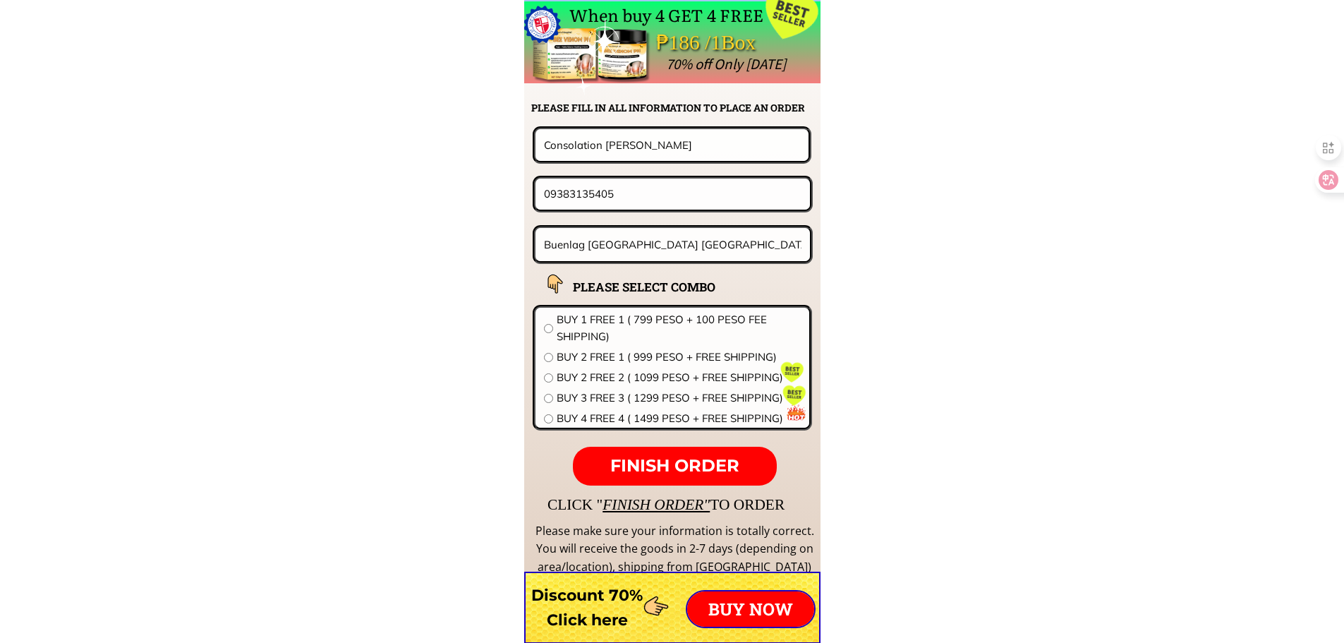
scroll to position [11066, 0]
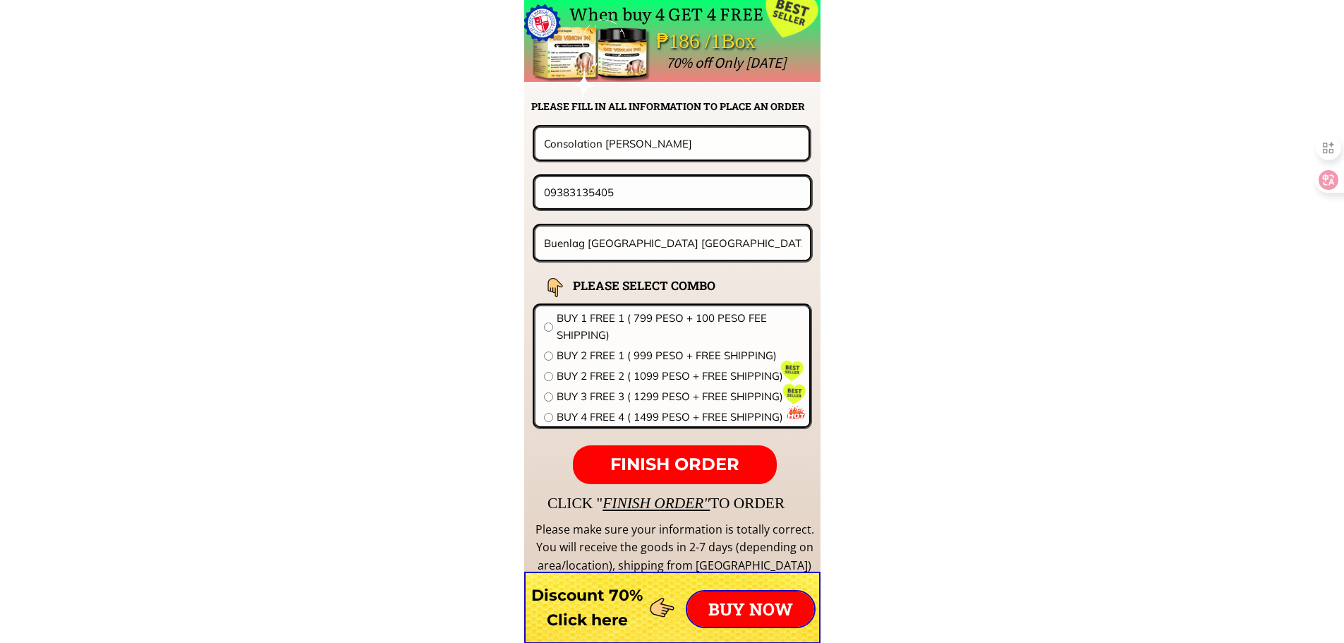
drag, startPoint x: 651, startPoint y: 195, endPoint x: 247, endPoint y: 181, distance: 404.3
paste input "274628351"
type input "09274628351"
drag, startPoint x: 664, startPoint y: 148, endPoint x: 403, endPoint y: 147, distance: 261.0
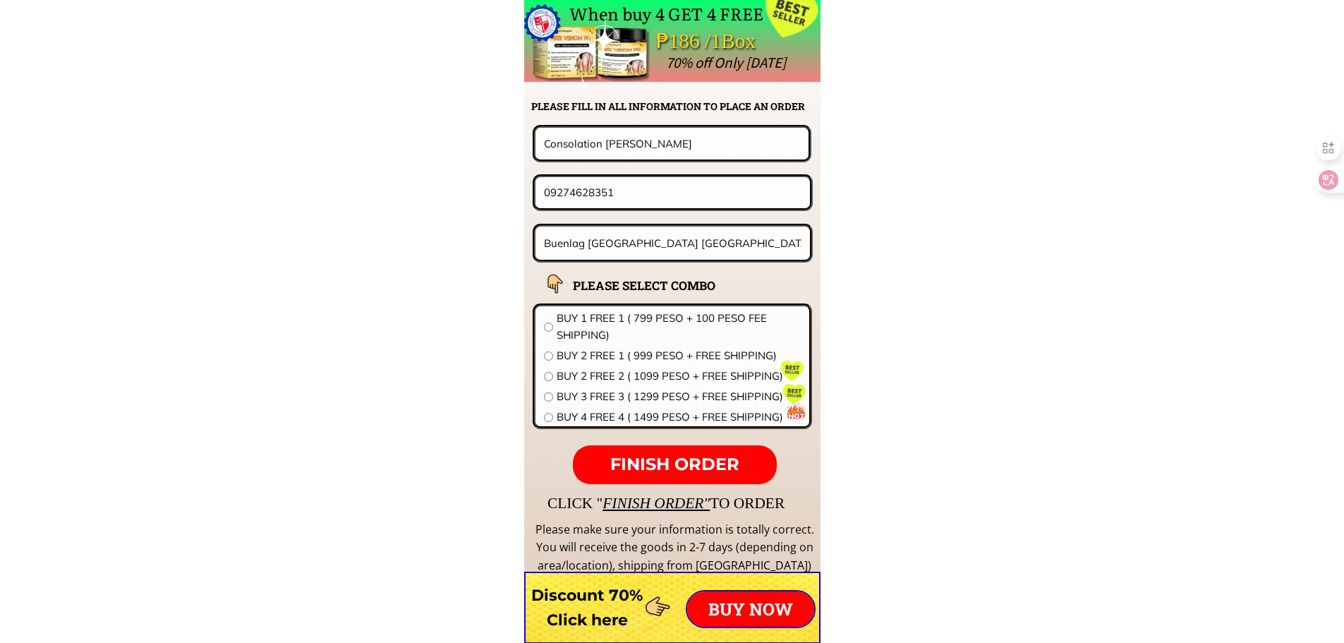
paste input "[PERSON_NAME]"
type input "[PERSON_NAME]"
click at [672, 249] on input "Buenlag [GEOGRAPHIC_DATA] [GEOGRAPHIC_DATA] [GEOGRAPHIC_DATA]" at bounding box center [672, 242] width 265 height 33
paste input "36/18 Brooklyn heights tuktukan guiguinto Bulac"
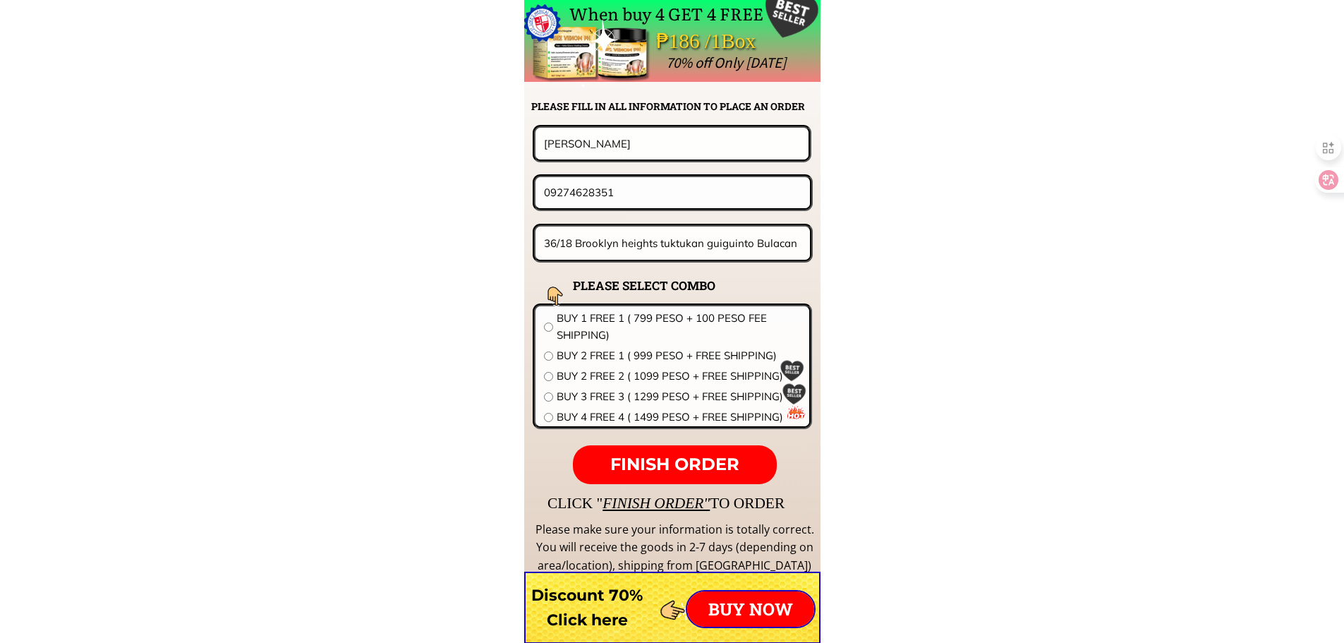
type input "36/18 Brooklyn heights tuktukan guiguinto Bulacan"
click at [607, 360] on span "BUY 2 FREE 1 ( 999 PESO + FREE SHIPPING)" at bounding box center [678, 355] width 244 height 17
radio input "true"
click at [688, 472] on span "FINISH ORDER" at bounding box center [674, 463] width 129 height 20
